Goal: Check status: Check status

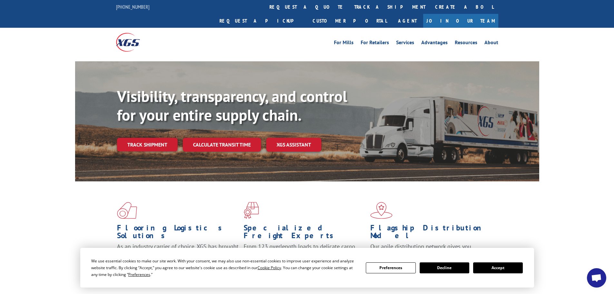
click at [501, 266] on button "Accept" at bounding box center [498, 267] width 50 height 11
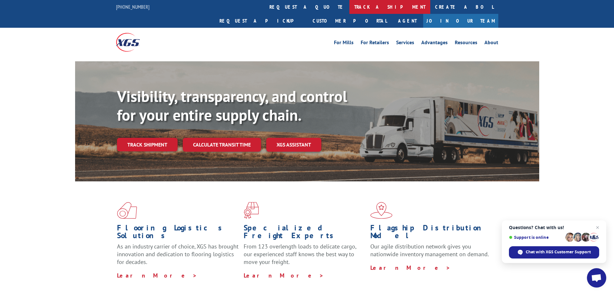
click at [349, 11] on link "track a shipment" at bounding box center [389, 7] width 81 height 14
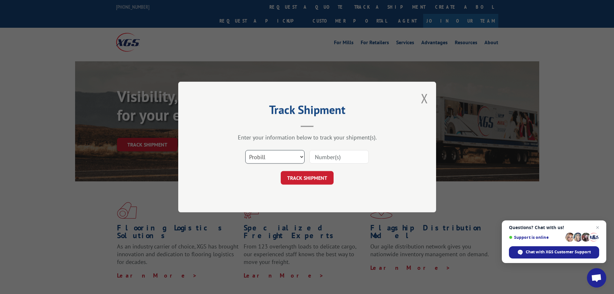
click at [278, 157] on select "Select category... Probill BOL PO" at bounding box center [274, 157] width 59 height 14
select select "bol"
click at [245, 150] on select "Select category... Probill BOL PO" at bounding box center [274, 157] width 59 height 14
paste input "17477606"
type input "17477606"
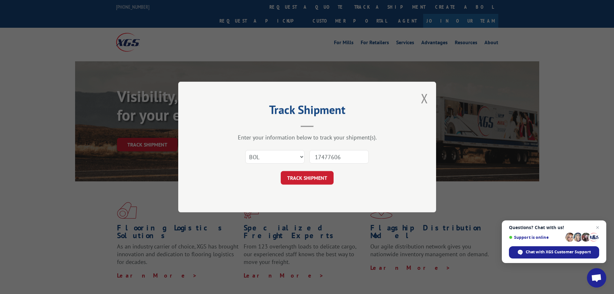
click at [293, 177] on button "TRACK SHIPMENT" at bounding box center [307, 178] width 53 height 14
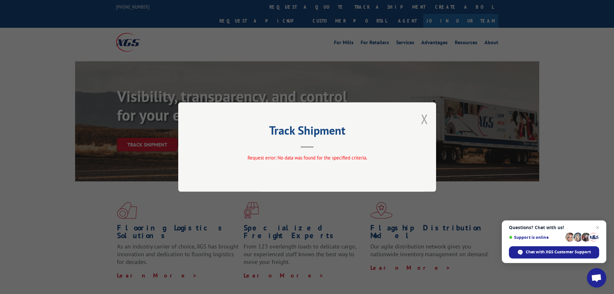
click at [423, 117] on button "Close modal" at bounding box center [424, 118] width 7 height 17
